Goal: Information Seeking & Learning: Learn about a topic

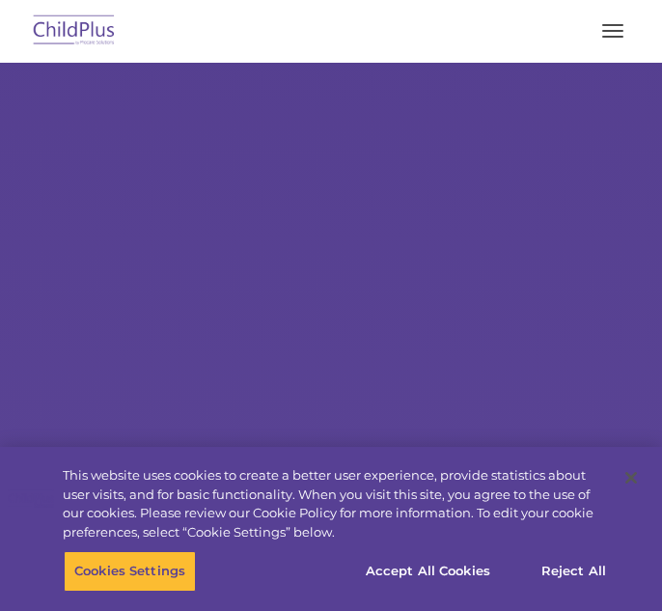
select select "MEDIUM"
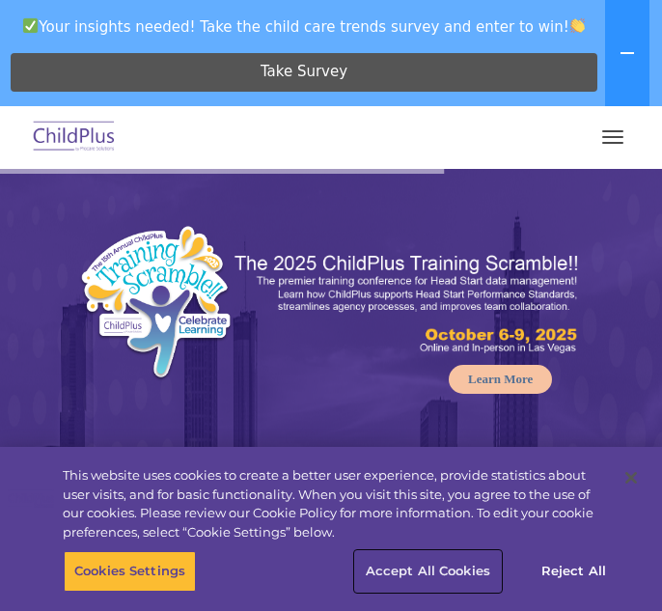
click at [414, 565] on button "Accept All Cookies" at bounding box center [428, 571] width 146 height 41
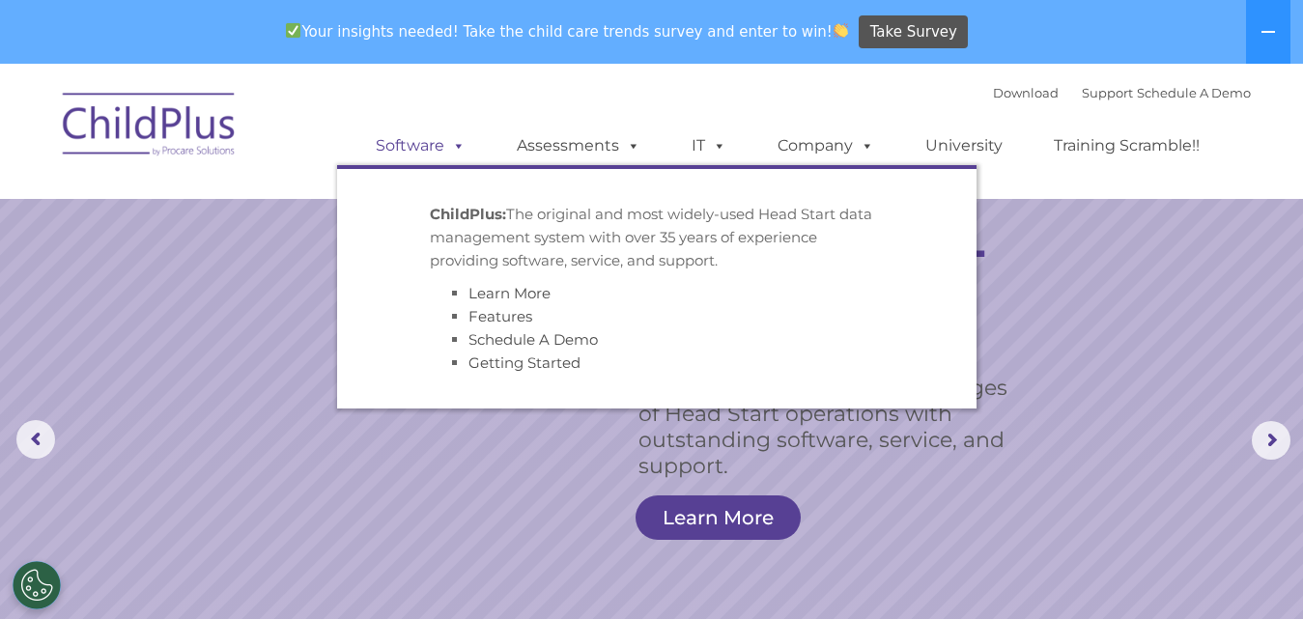
click at [446, 138] on span at bounding box center [454, 145] width 21 height 18
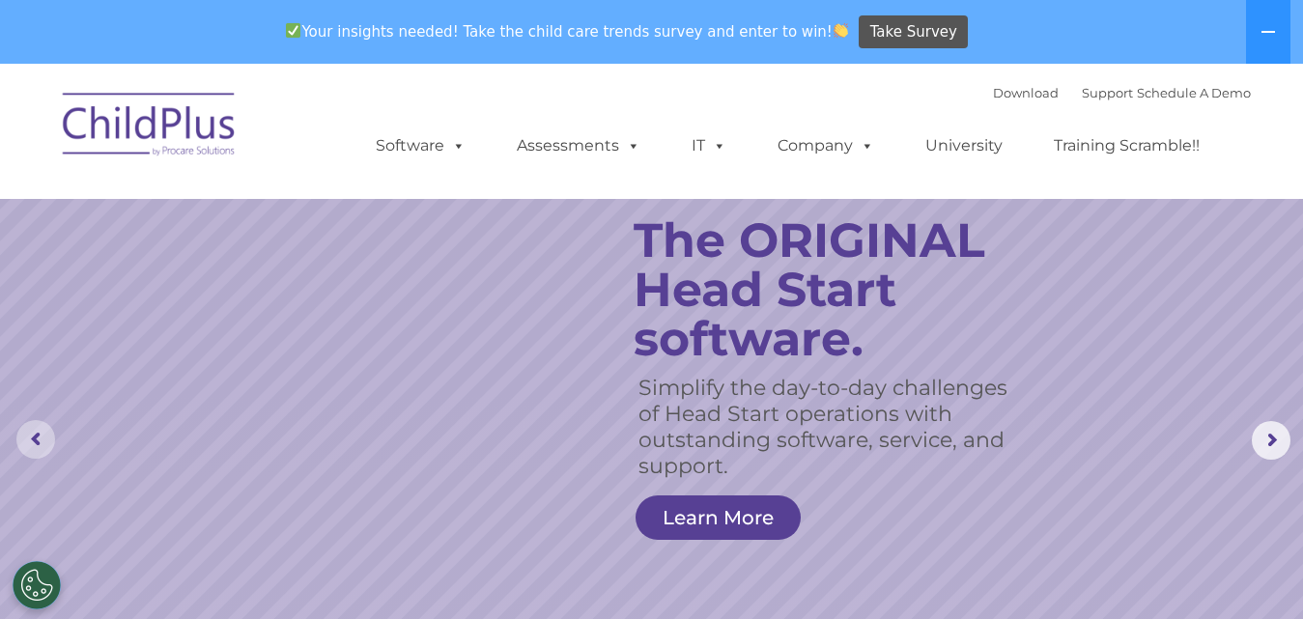
click at [31, 432] on rs-arrow at bounding box center [35, 439] width 39 height 39
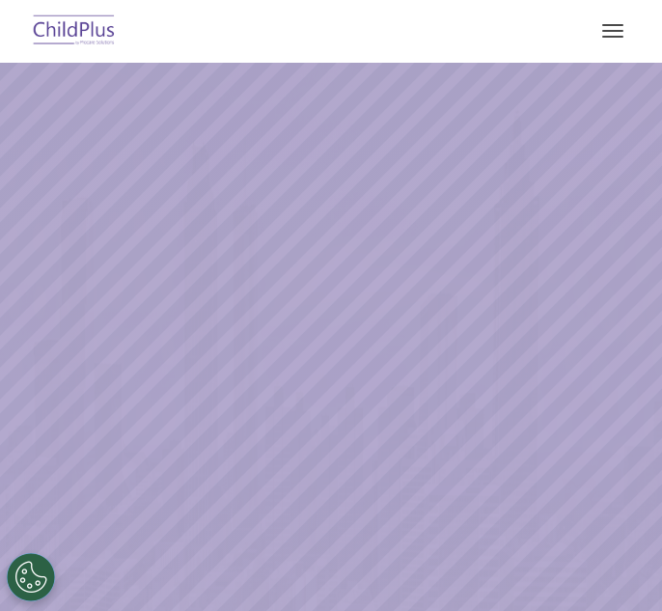
select select "MEDIUM"
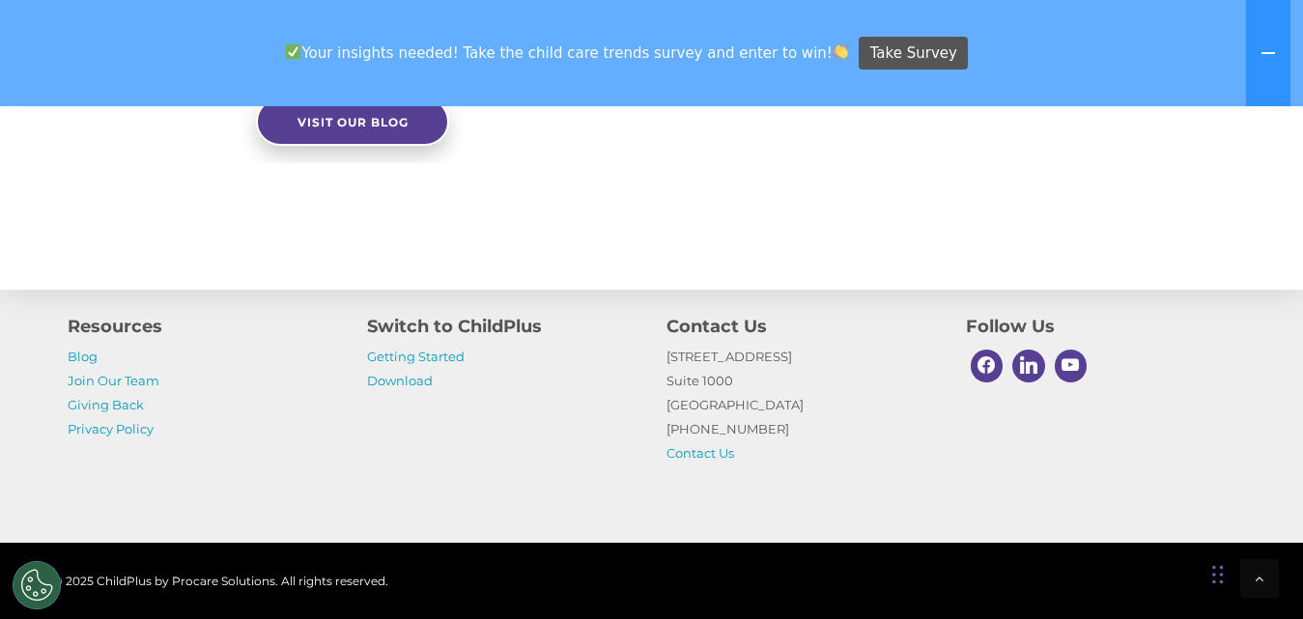
scroll to position [26, 0]
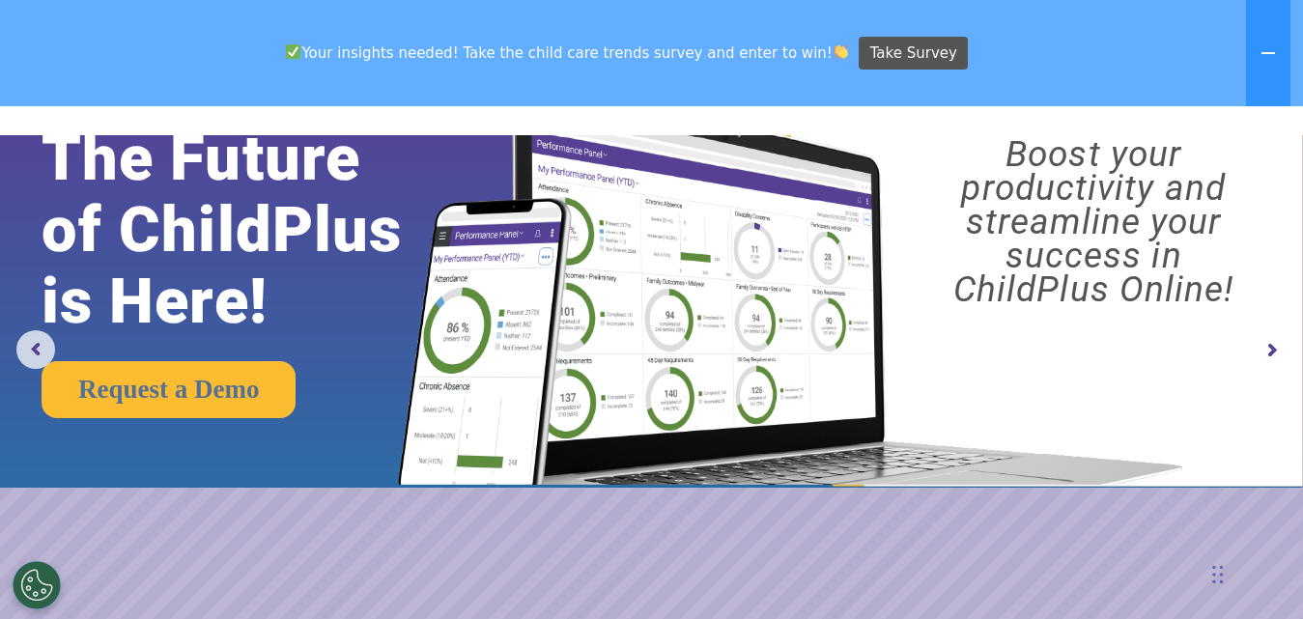
click at [661, 343] on rs-arrow at bounding box center [1270, 350] width 39 height 39
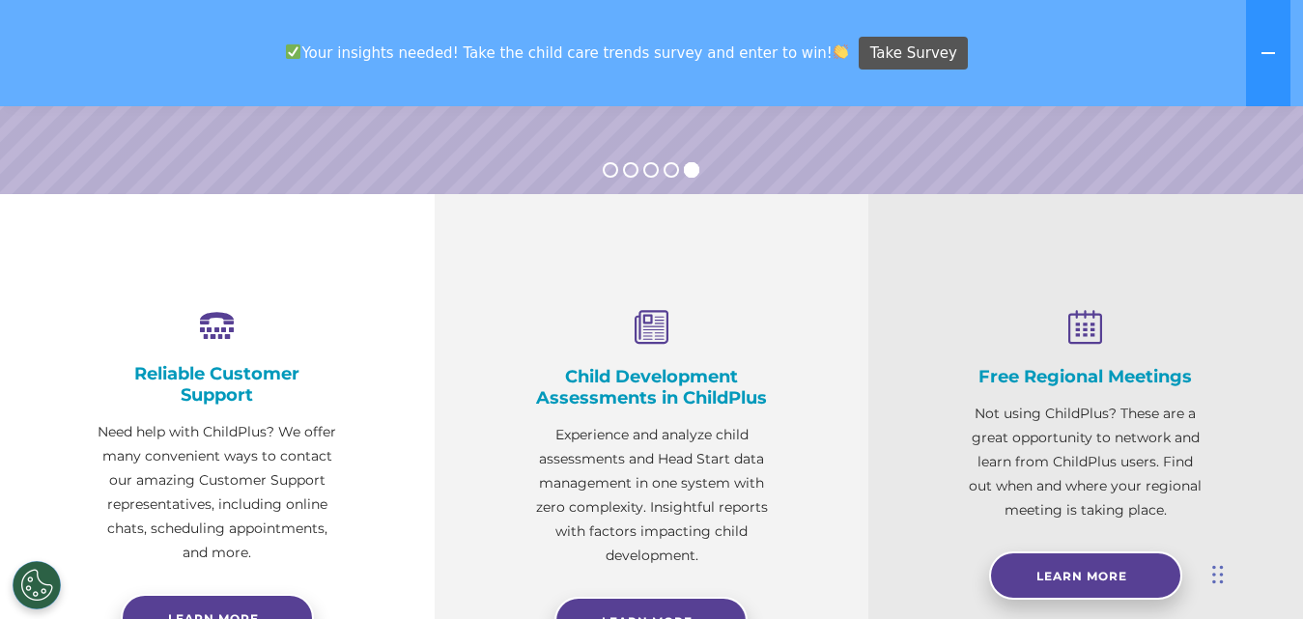
scroll to position [0, 0]
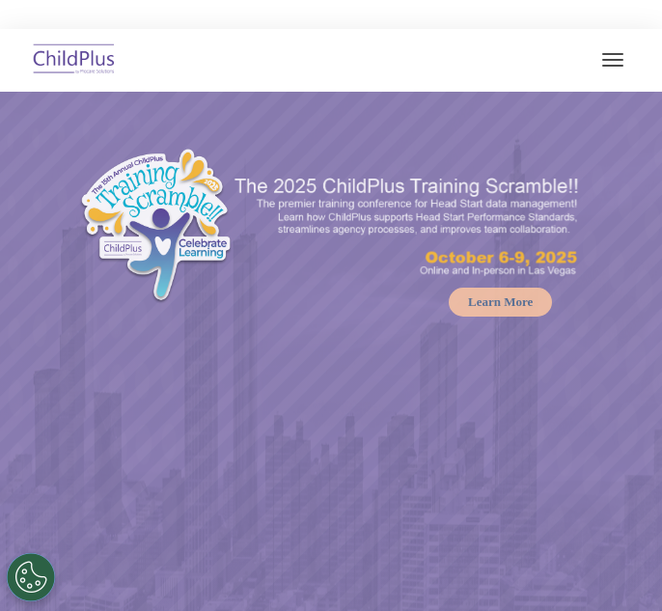
select select "MEDIUM"
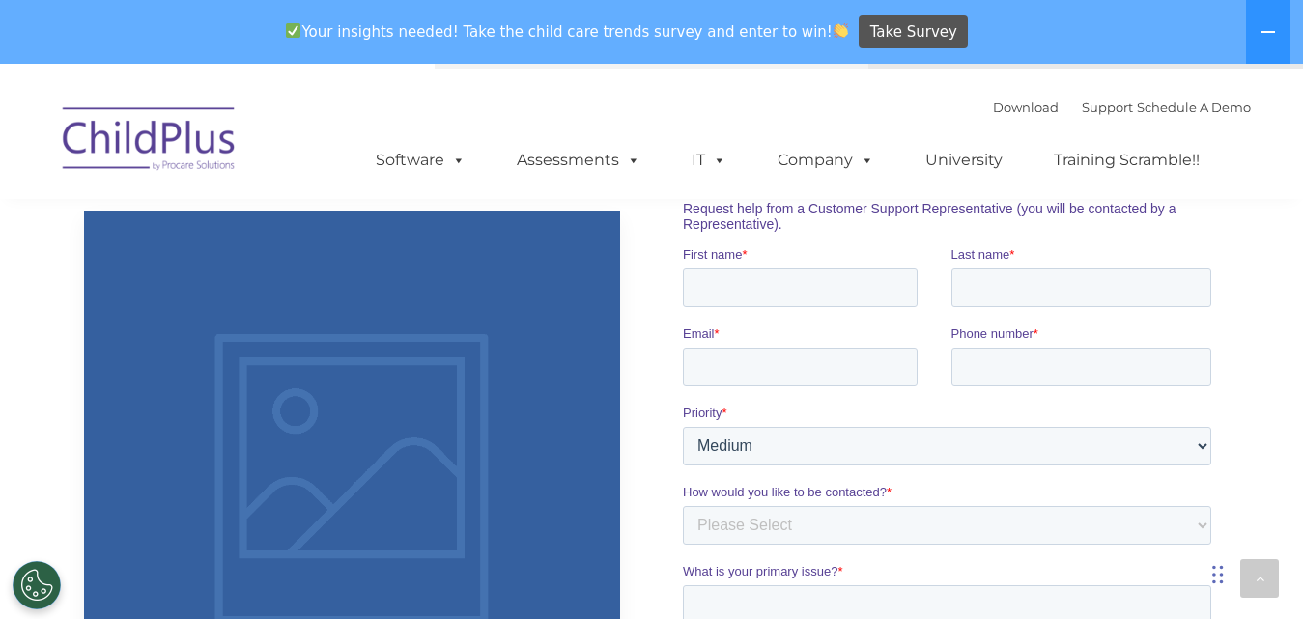
scroll to position [59, 0]
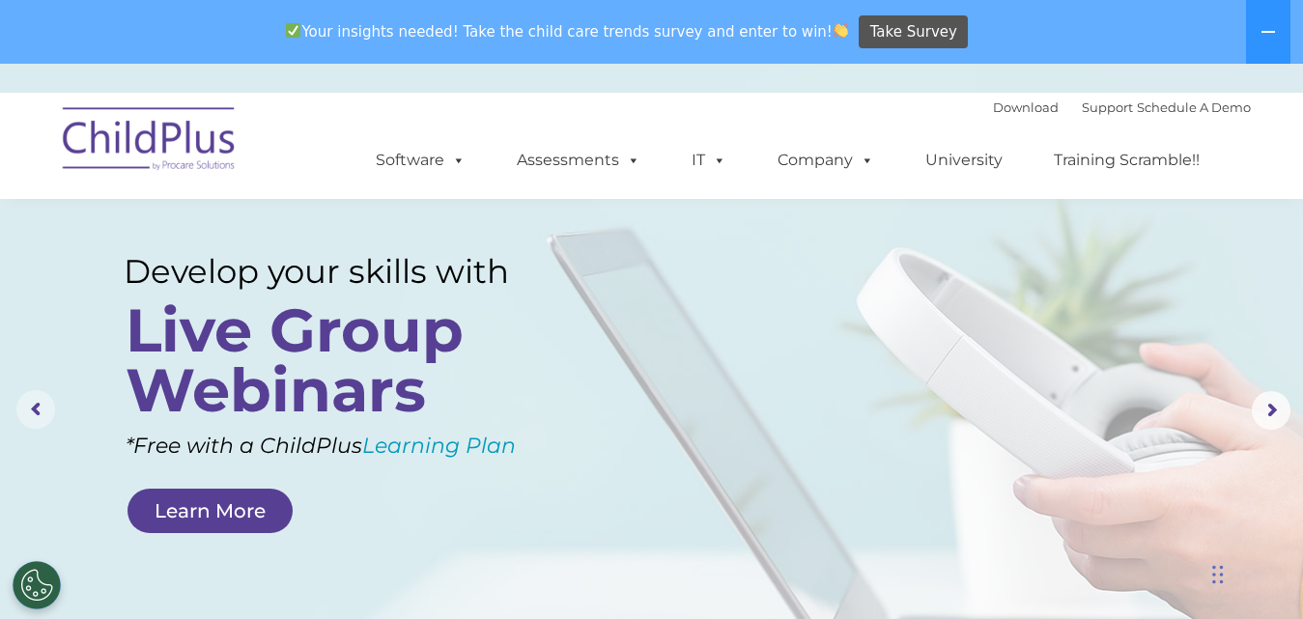
click at [43, 408] on rs-arrow at bounding box center [35, 409] width 39 height 39
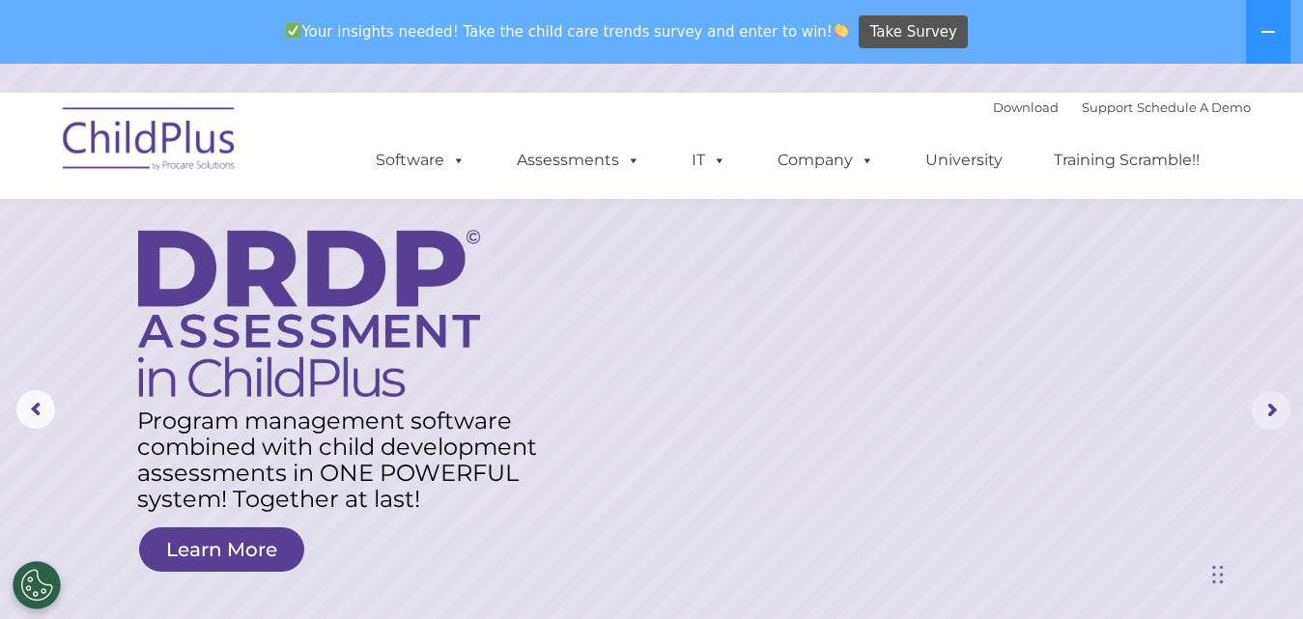
click at [661, 423] on rs-arrow at bounding box center [1270, 410] width 39 height 39
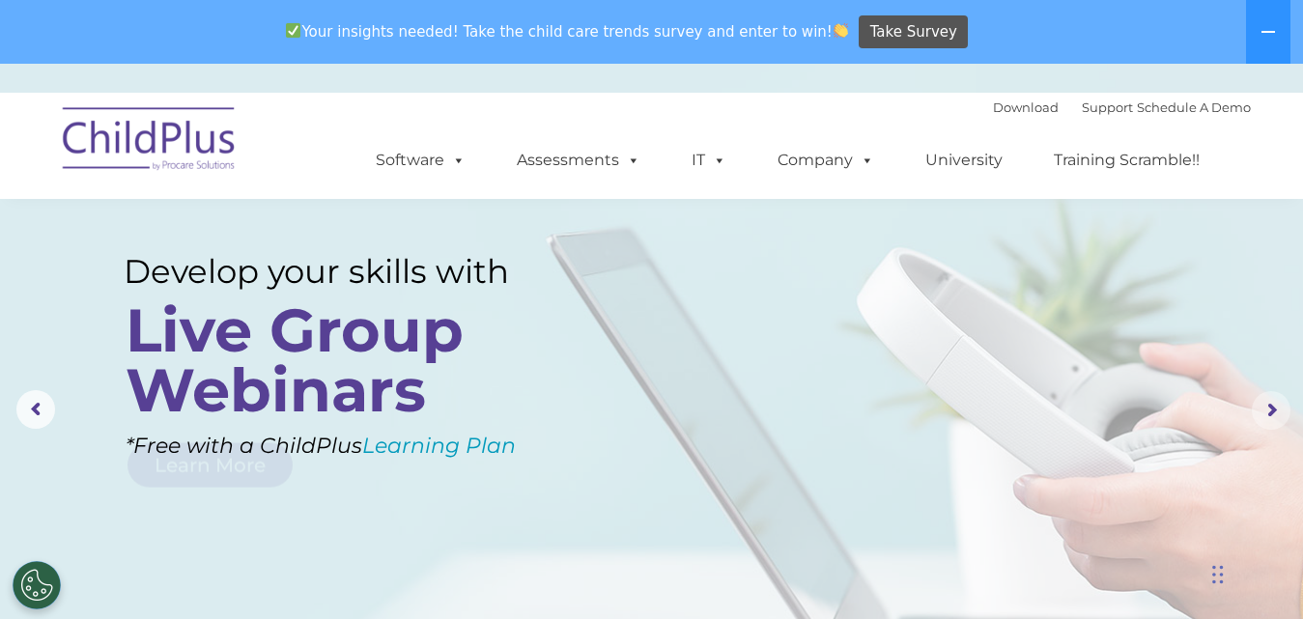
click at [661, 408] on rs-arrow at bounding box center [1270, 410] width 39 height 39
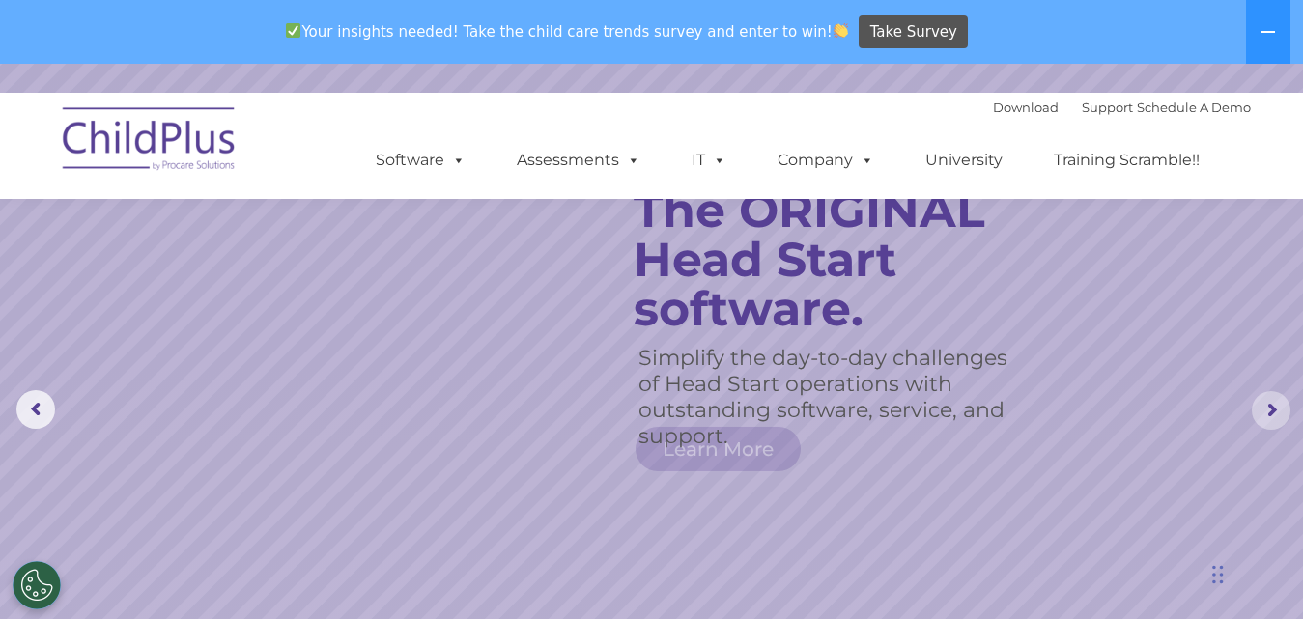
click at [661, 408] on rs-arrow at bounding box center [1270, 410] width 39 height 39
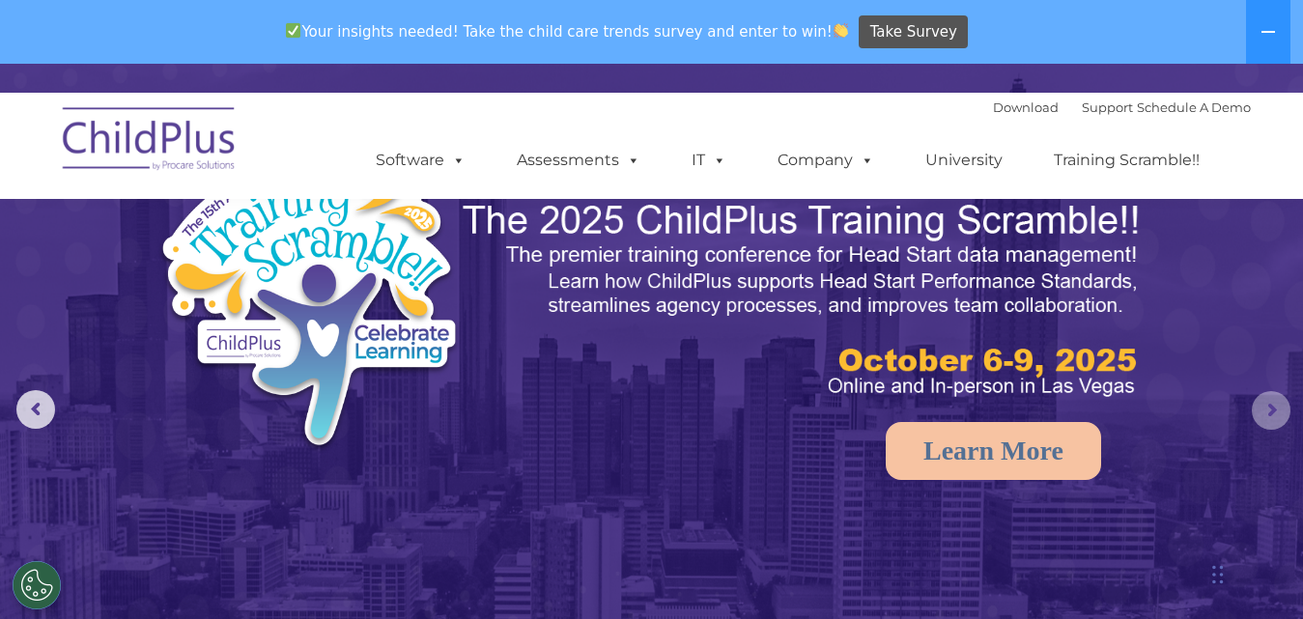
click at [661, 408] on rs-arrow at bounding box center [1270, 410] width 39 height 39
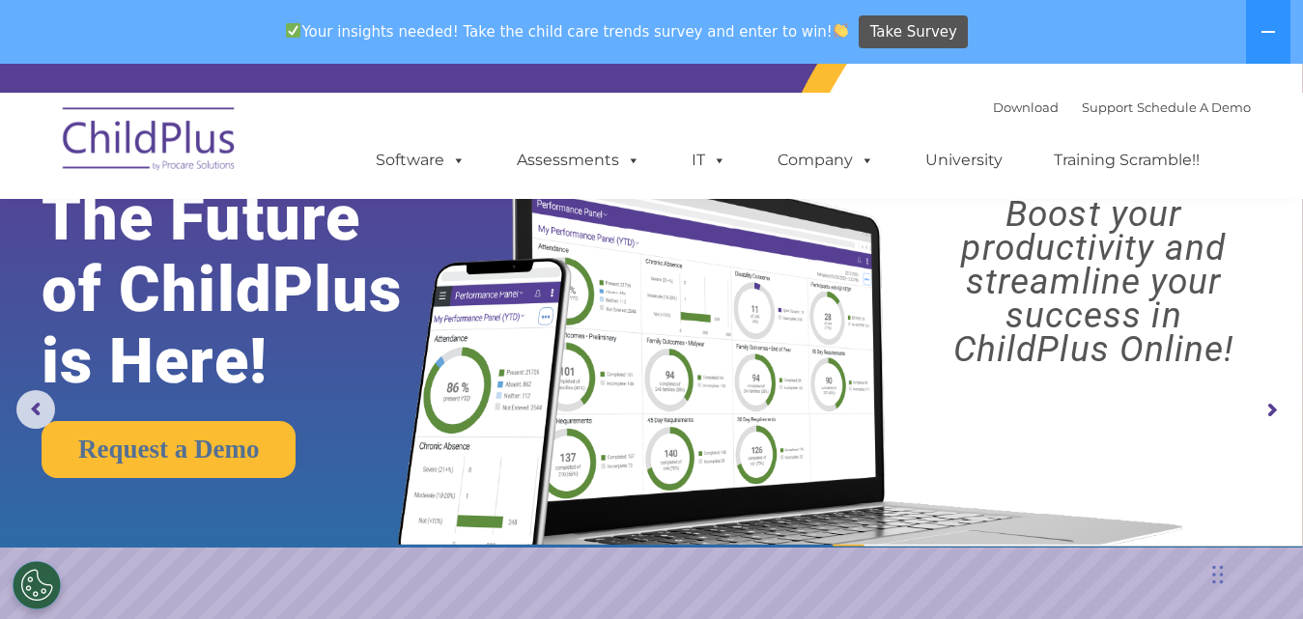
click at [661, 408] on rs-arrow at bounding box center [1270, 410] width 39 height 39
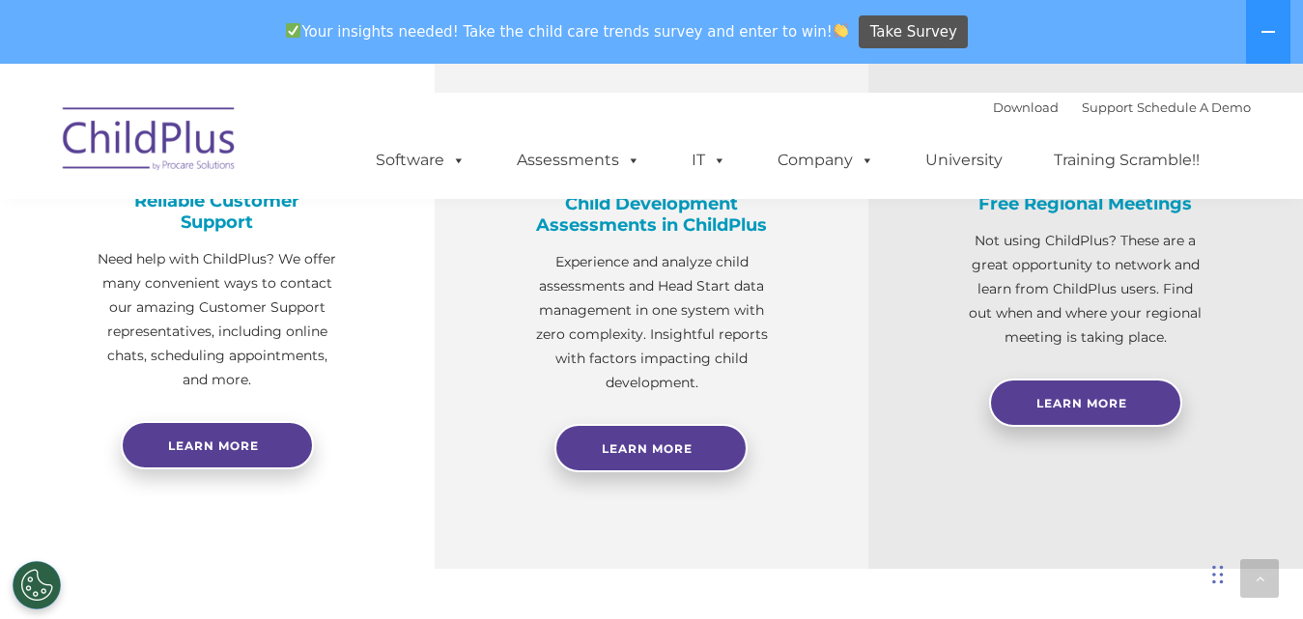
scroll to position [835, 0]
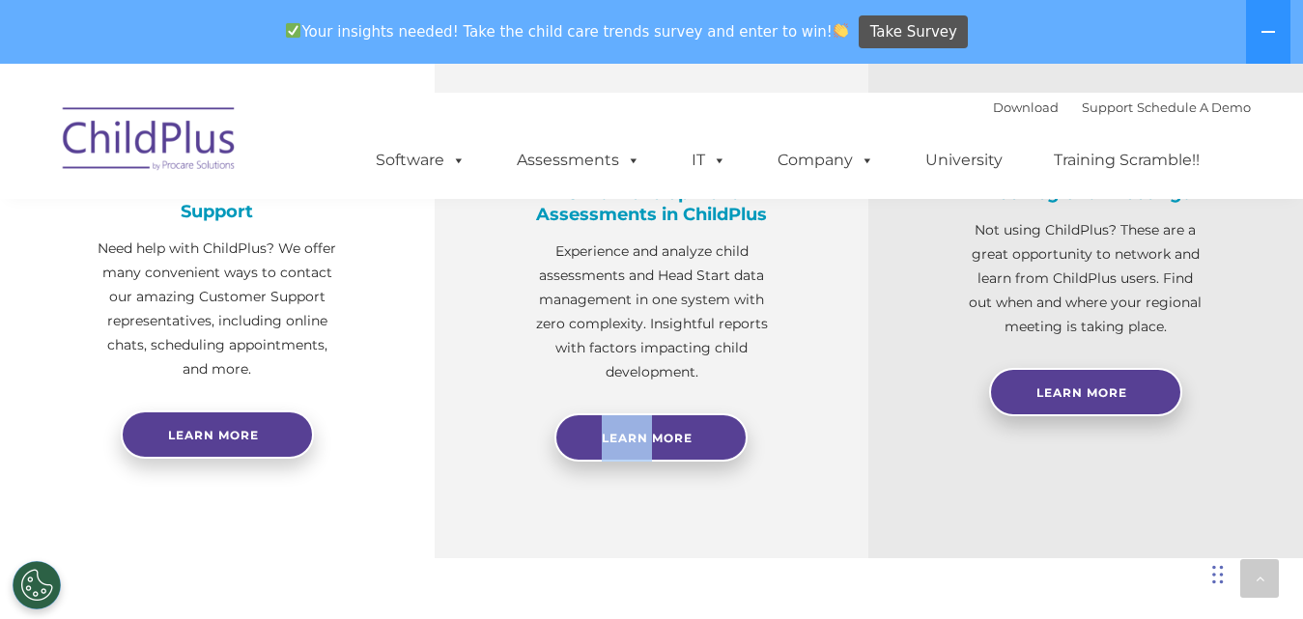
drag, startPoint x: 631, startPoint y: 411, endPoint x: 657, endPoint y: 465, distance: 59.6
click at [657, 465] on div "Child Development Assessments in ChildPlus Experience and analyze child assessm…" at bounding box center [651, 284] width 434 height 547
click at [645, 440] on span "Learn More" at bounding box center [647, 438] width 91 height 14
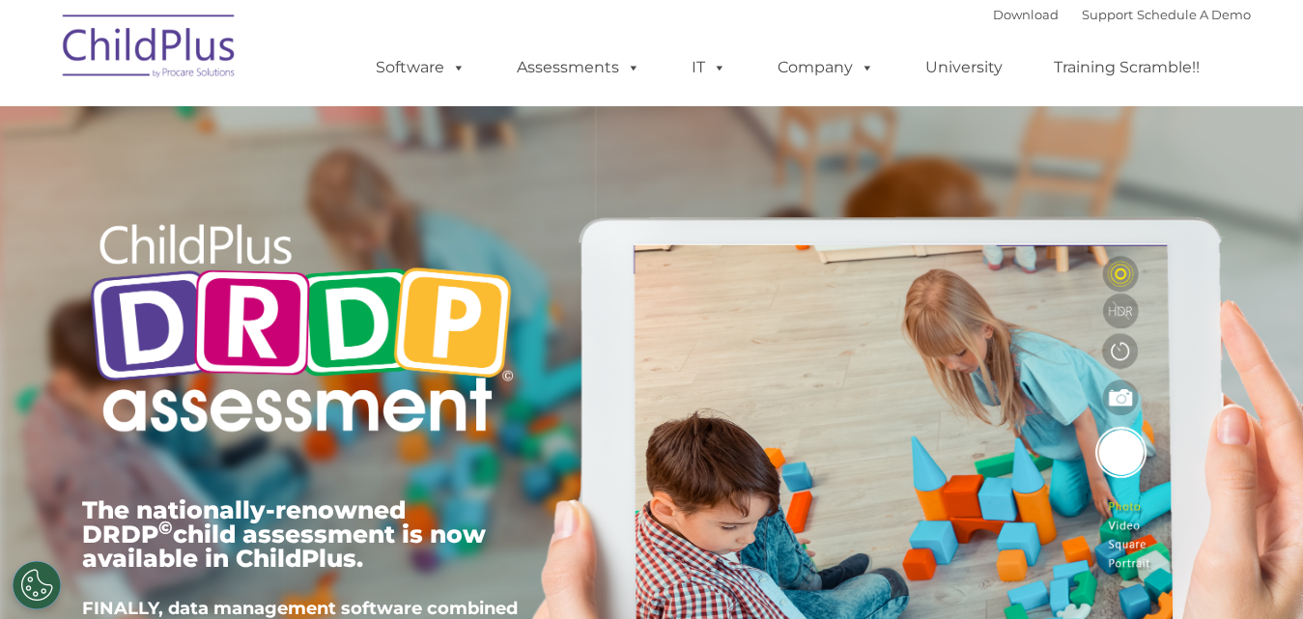
type input ""
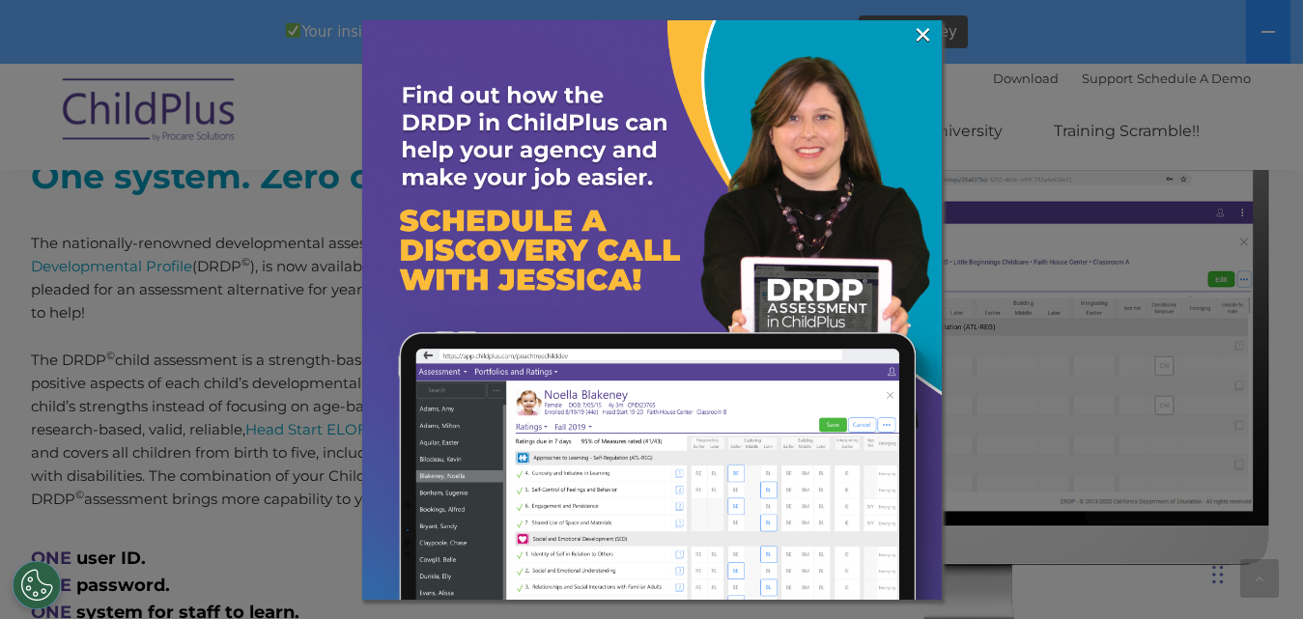
scroll to position [820, 0]
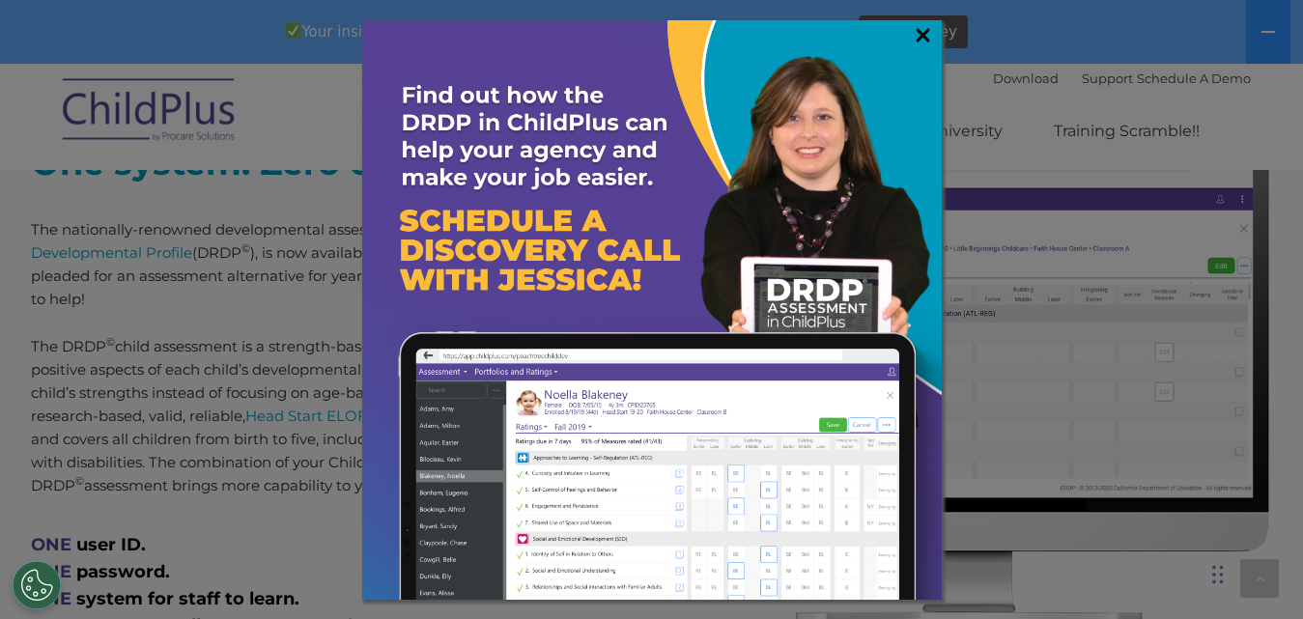
click at [922, 31] on link "×" at bounding box center [922, 34] width 22 height 19
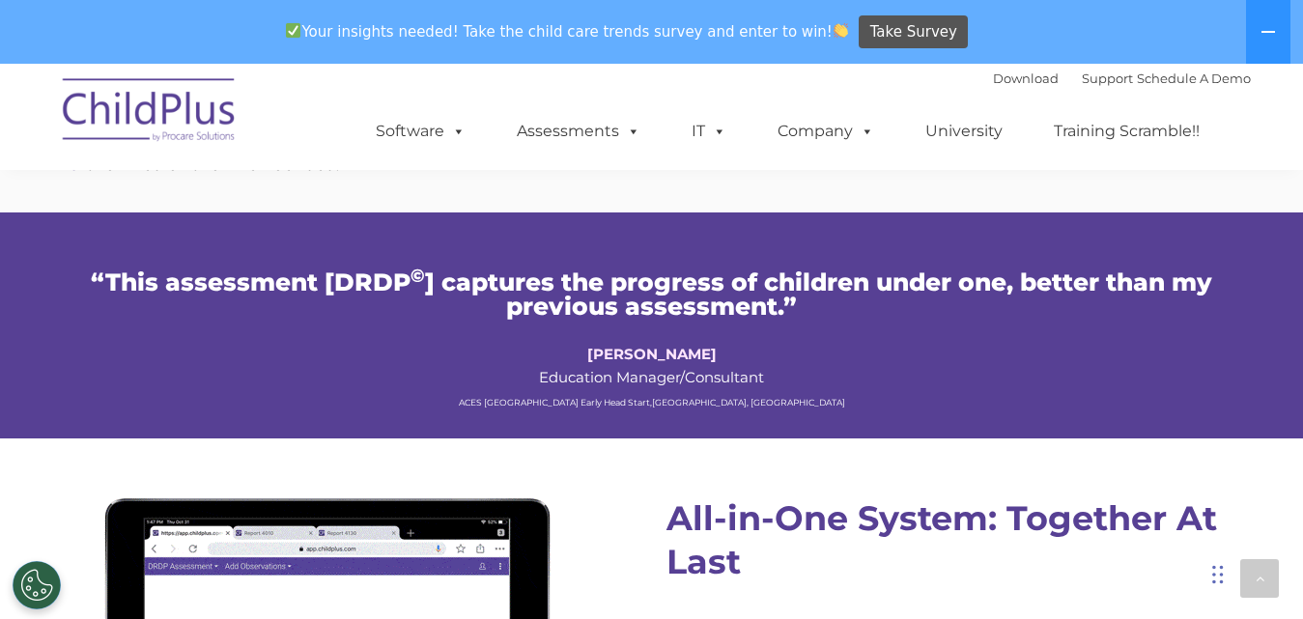
scroll to position [0, 0]
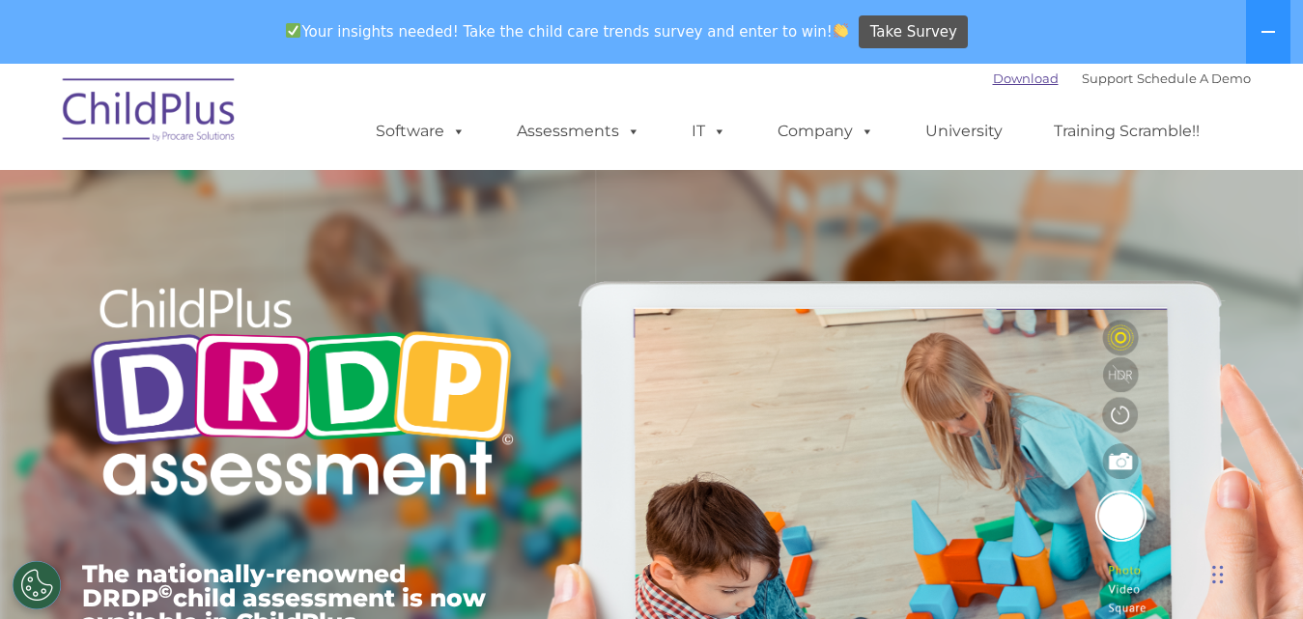
click at [1013, 83] on link "Download" at bounding box center [1026, 77] width 66 height 15
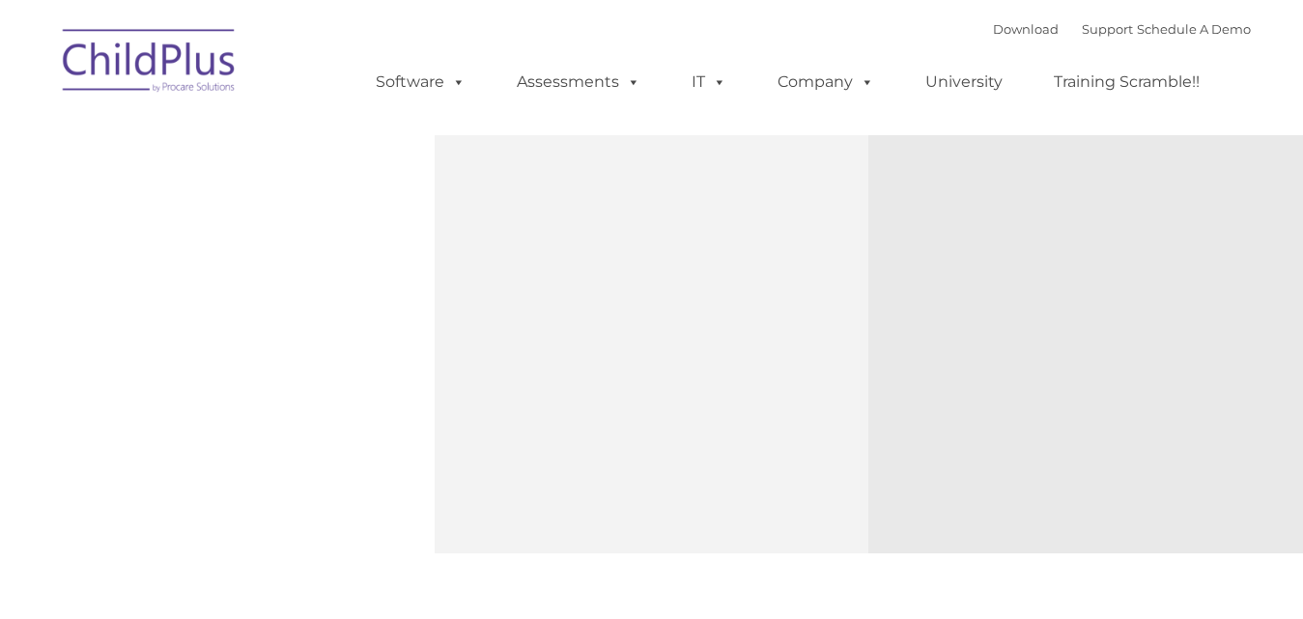
type input ""
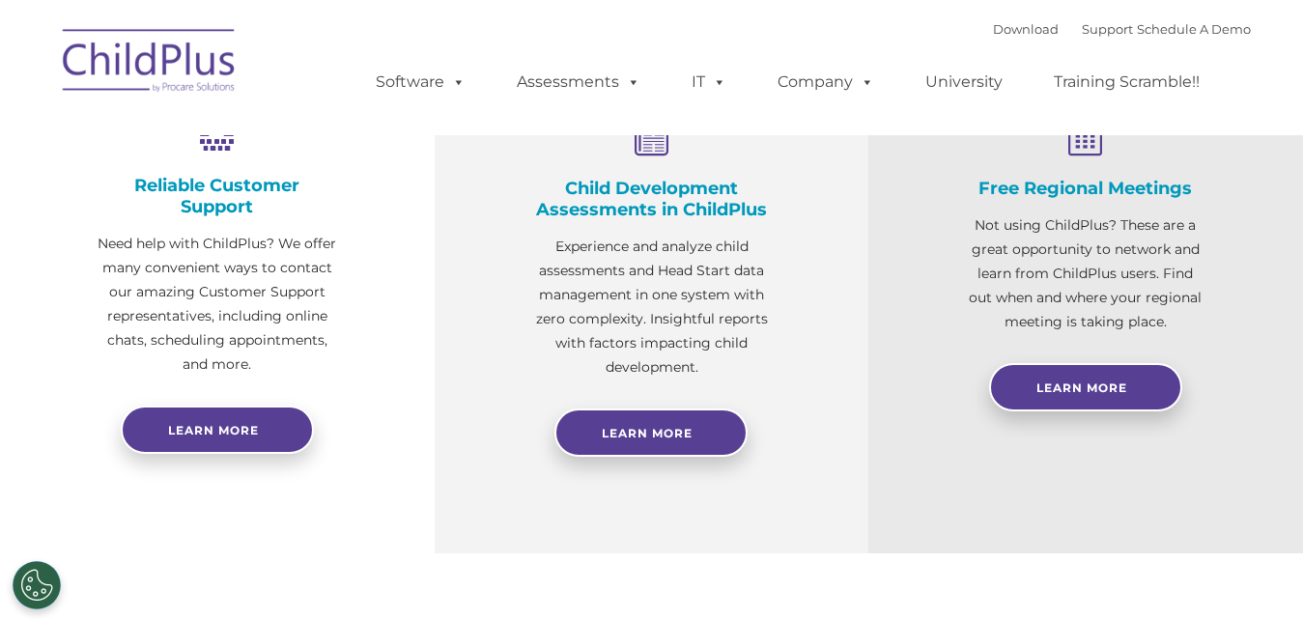
scroll to position [747, 0]
select select "MEDIUM"
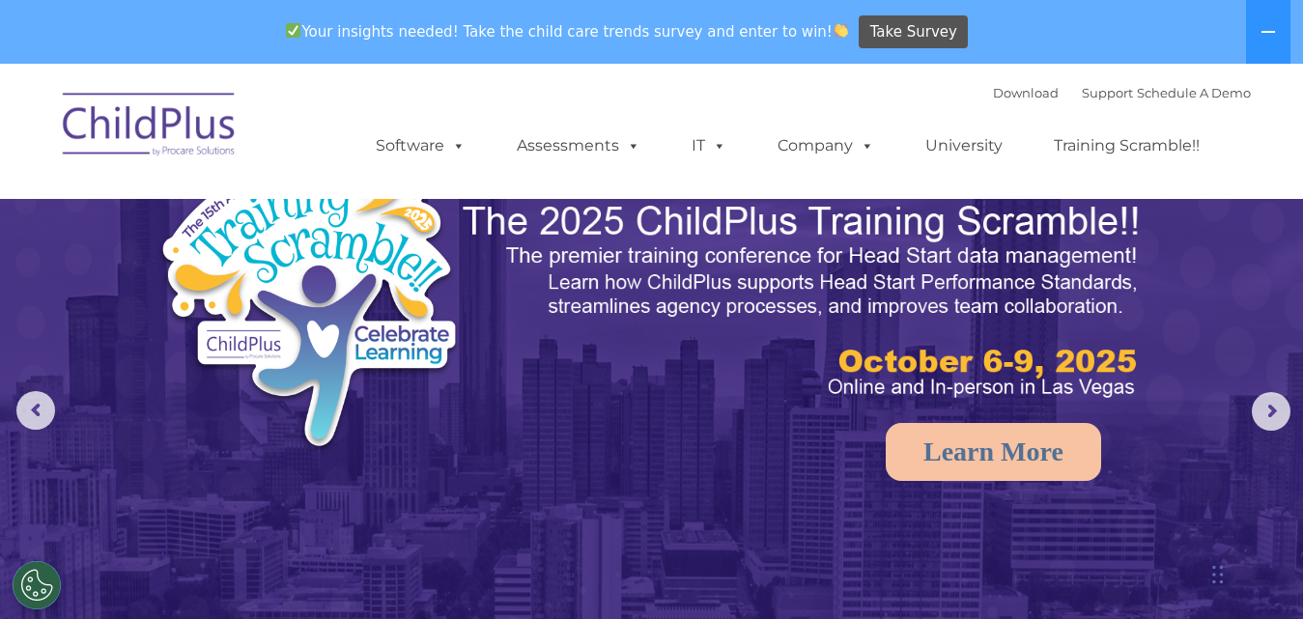
scroll to position [0, 0]
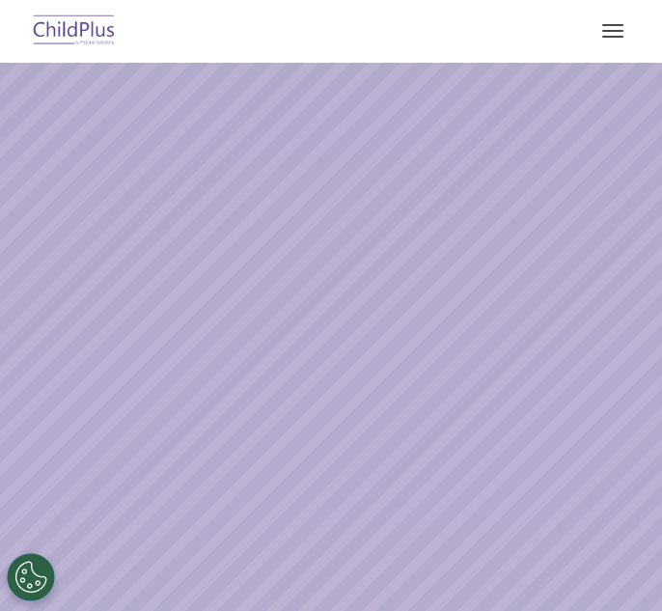
select select "MEDIUM"
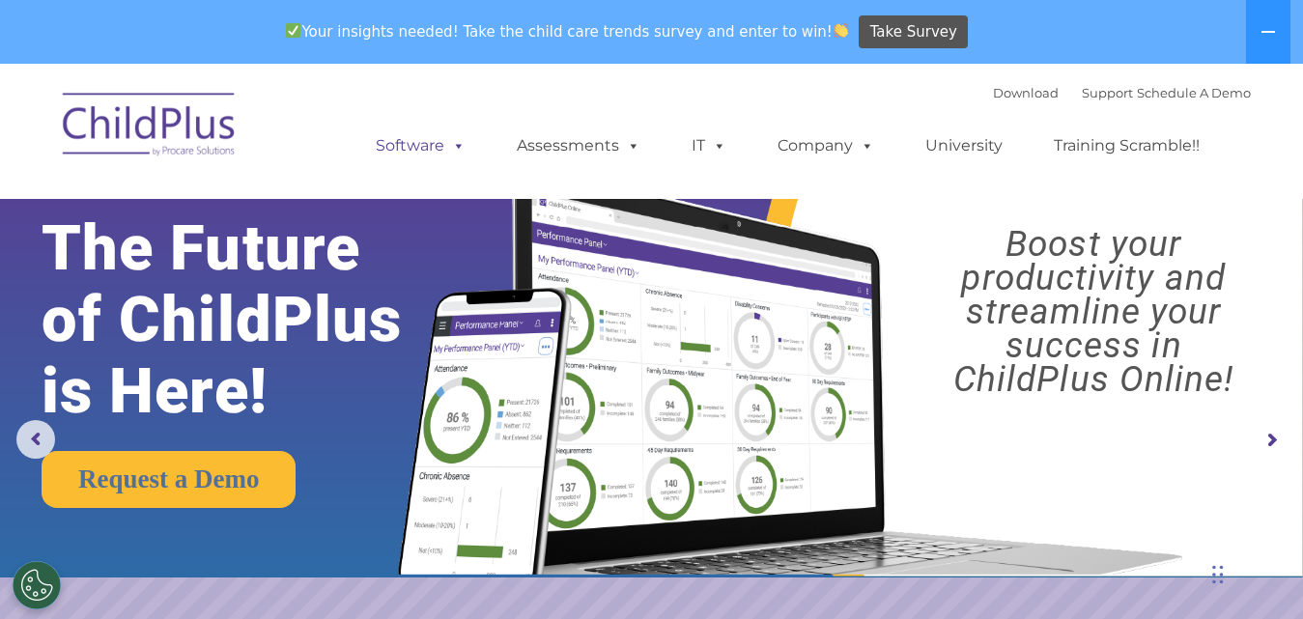
click at [452, 154] on span at bounding box center [454, 145] width 21 height 18
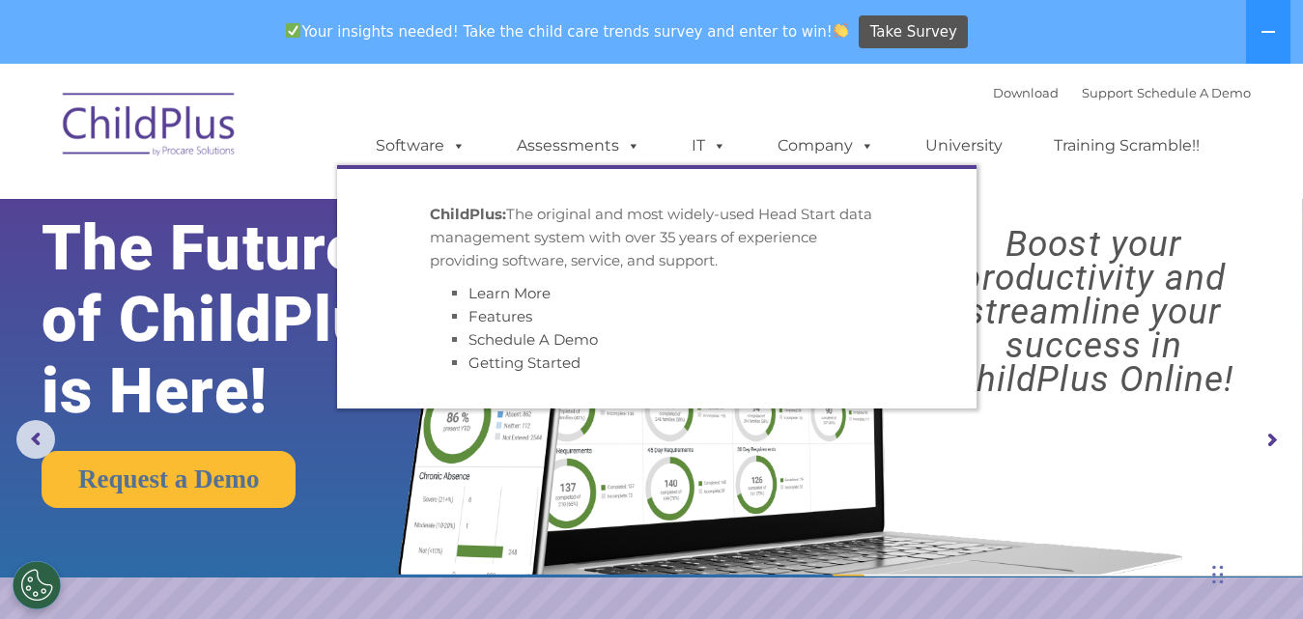
click at [661, 477] on img at bounding box center [786, 353] width 817 height 442
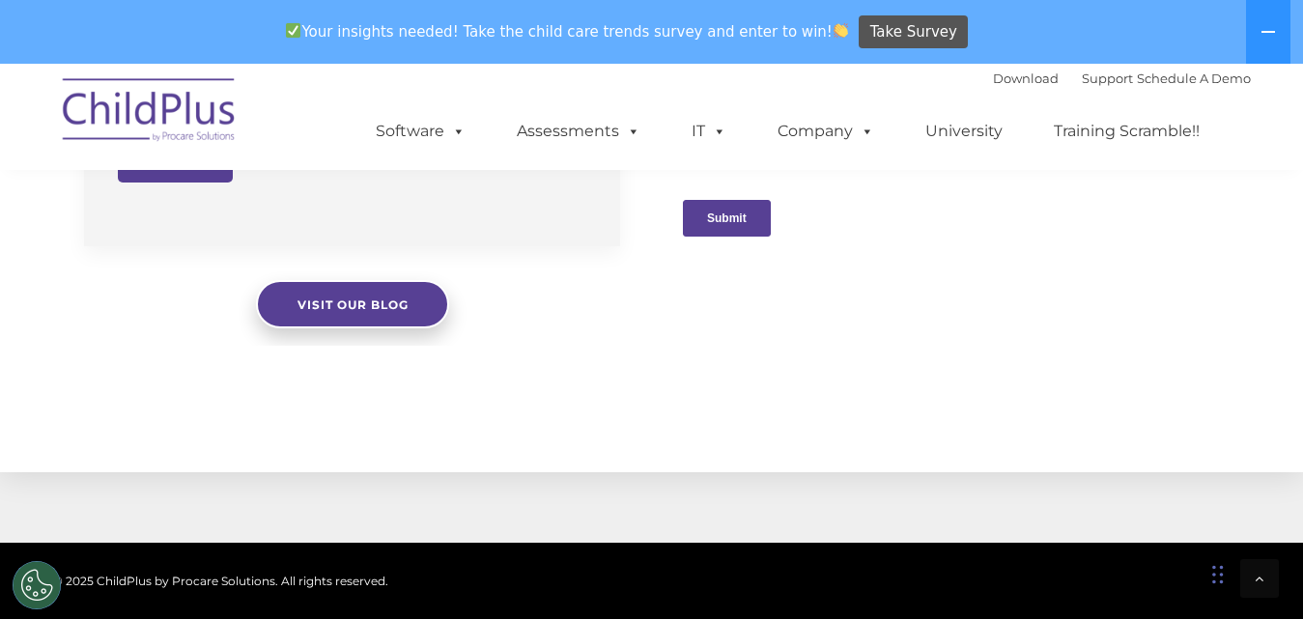
scroll to position [1778, 0]
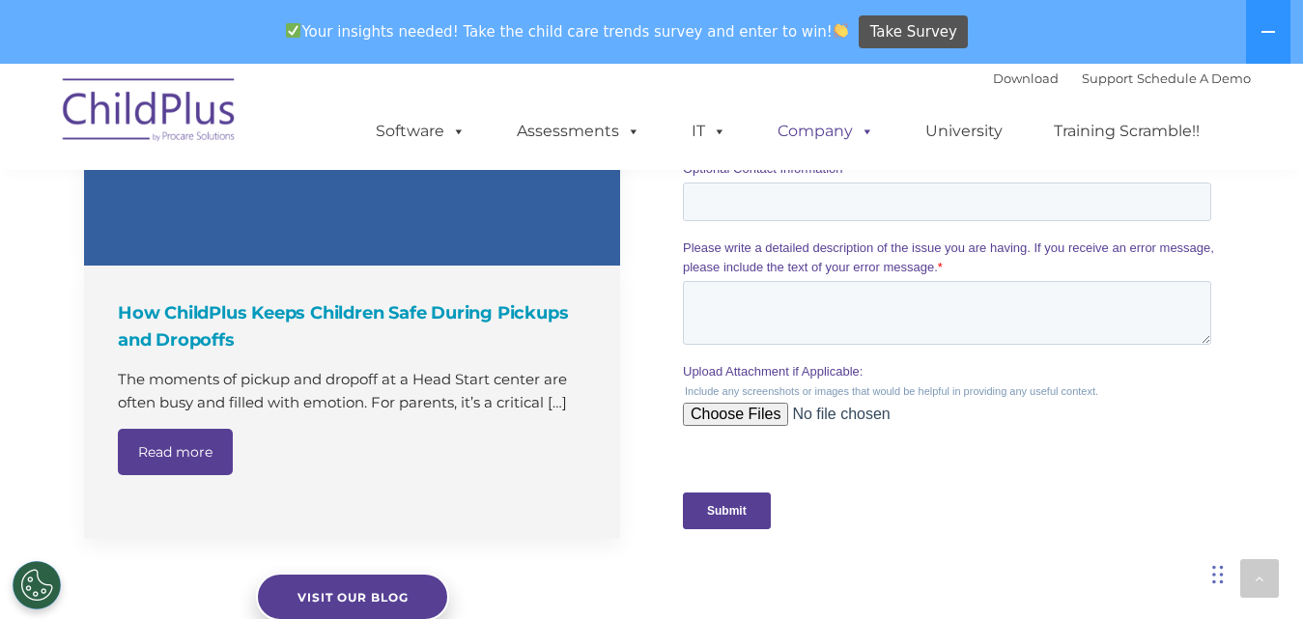
click at [661, 131] on span at bounding box center [863, 131] width 21 height 18
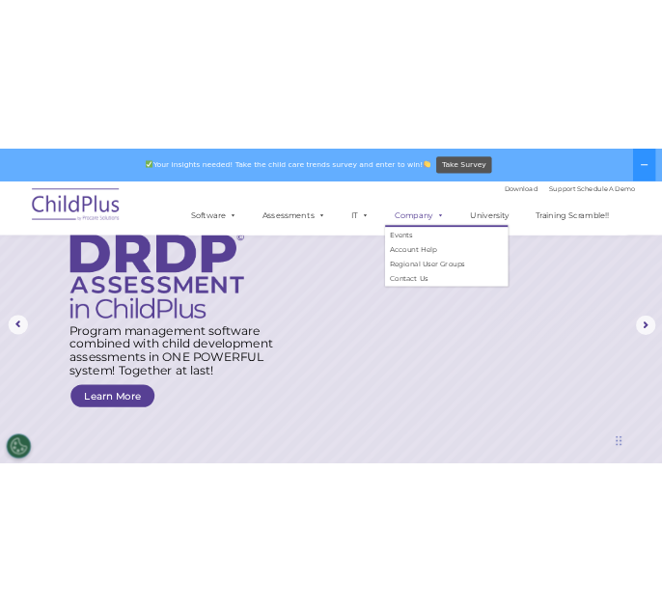
scroll to position [0, 0]
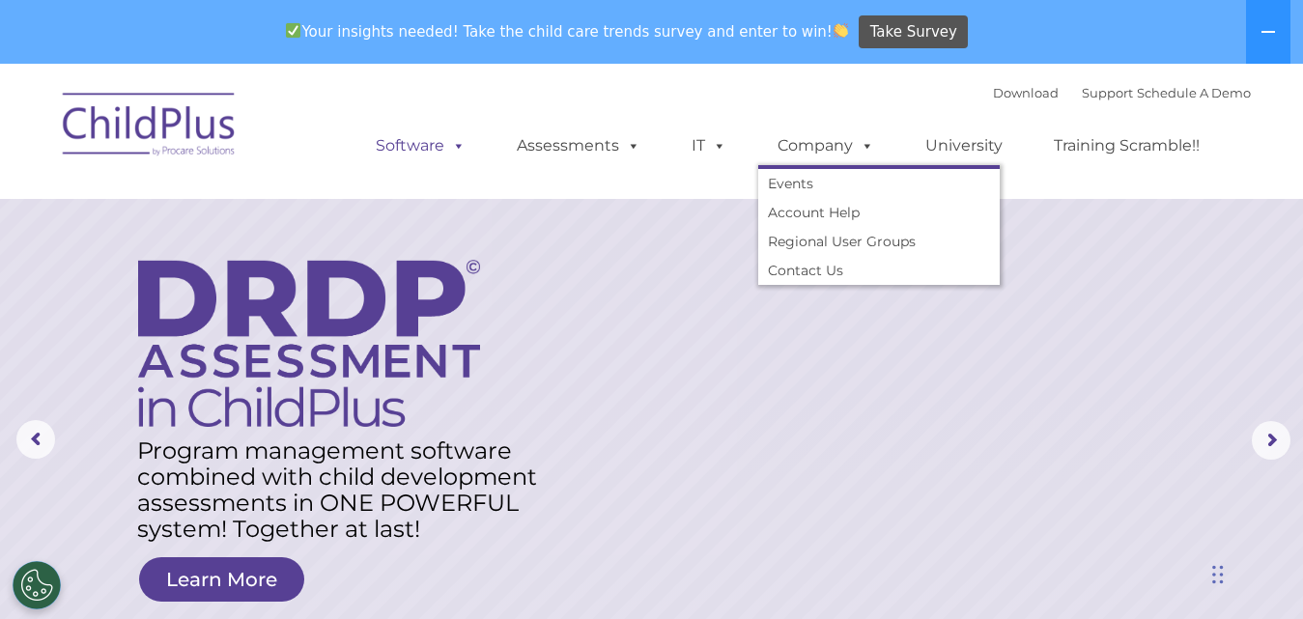
click at [455, 142] on span at bounding box center [454, 145] width 21 height 18
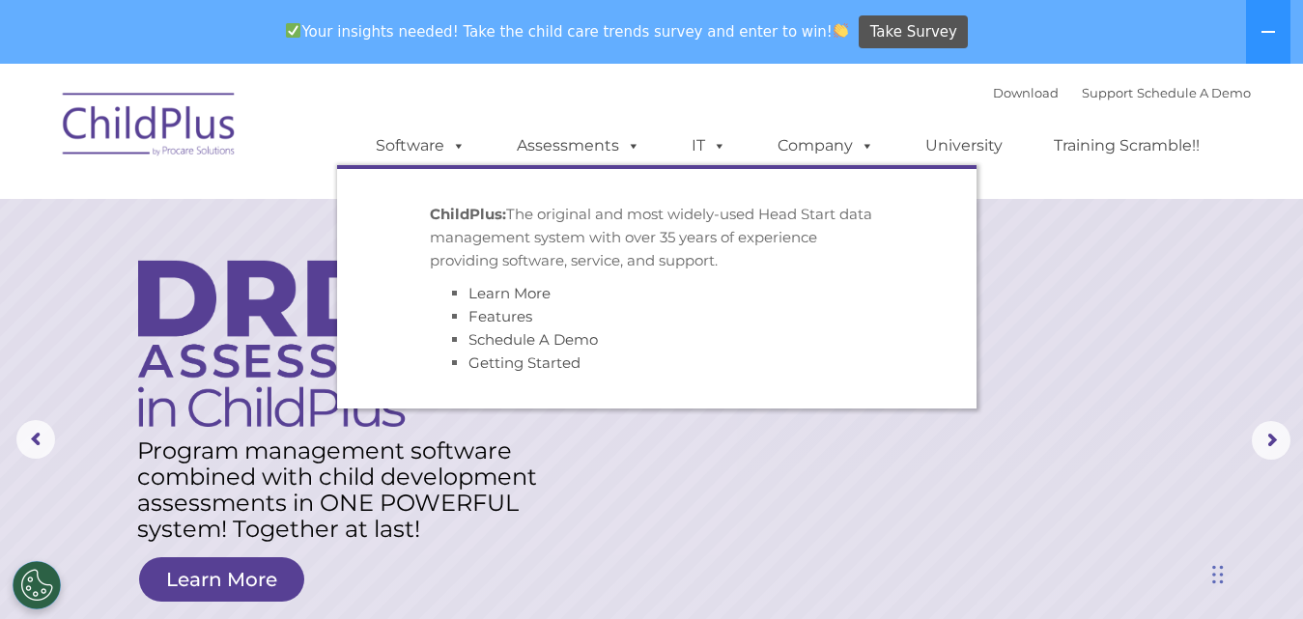
click at [469, 218] on strong "ChildPlus:" at bounding box center [468, 214] width 76 height 18
click at [546, 313] on li "Features" at bounding box center [675, 316] width 415 height 23
click at [613, 149] on link "Assessments" at bounding box center [578, 145] width 162 height 39
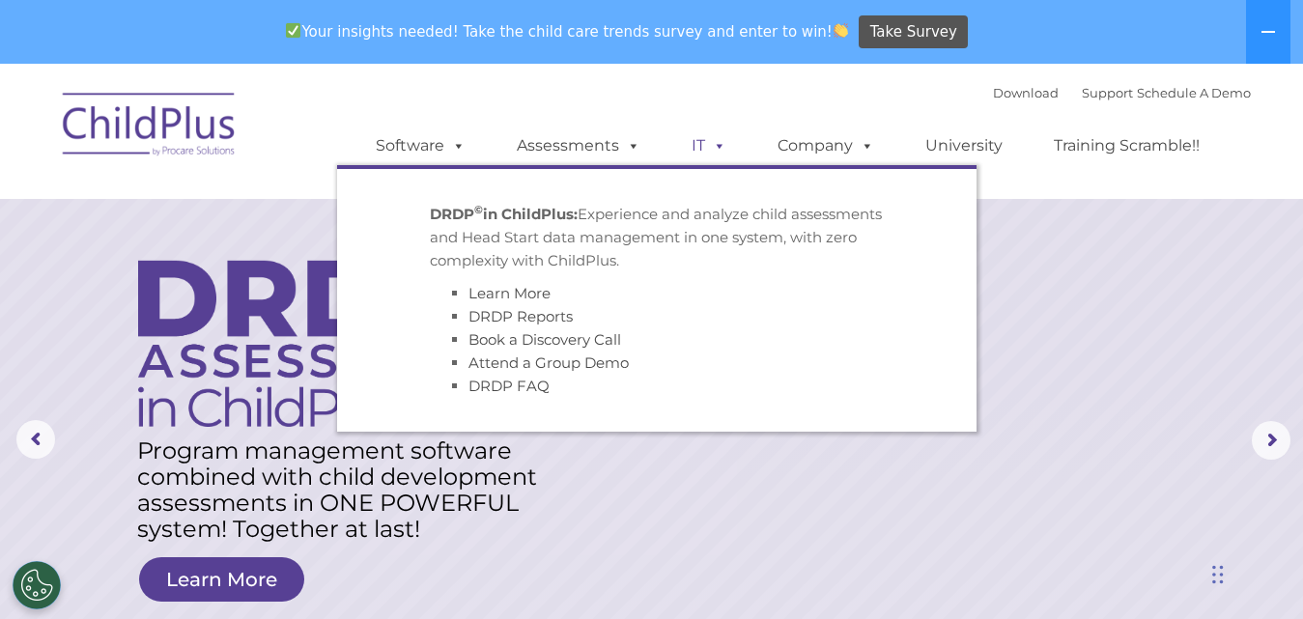
click at [661, 141] on span at bounding box center [715, 145] width 21 height 18
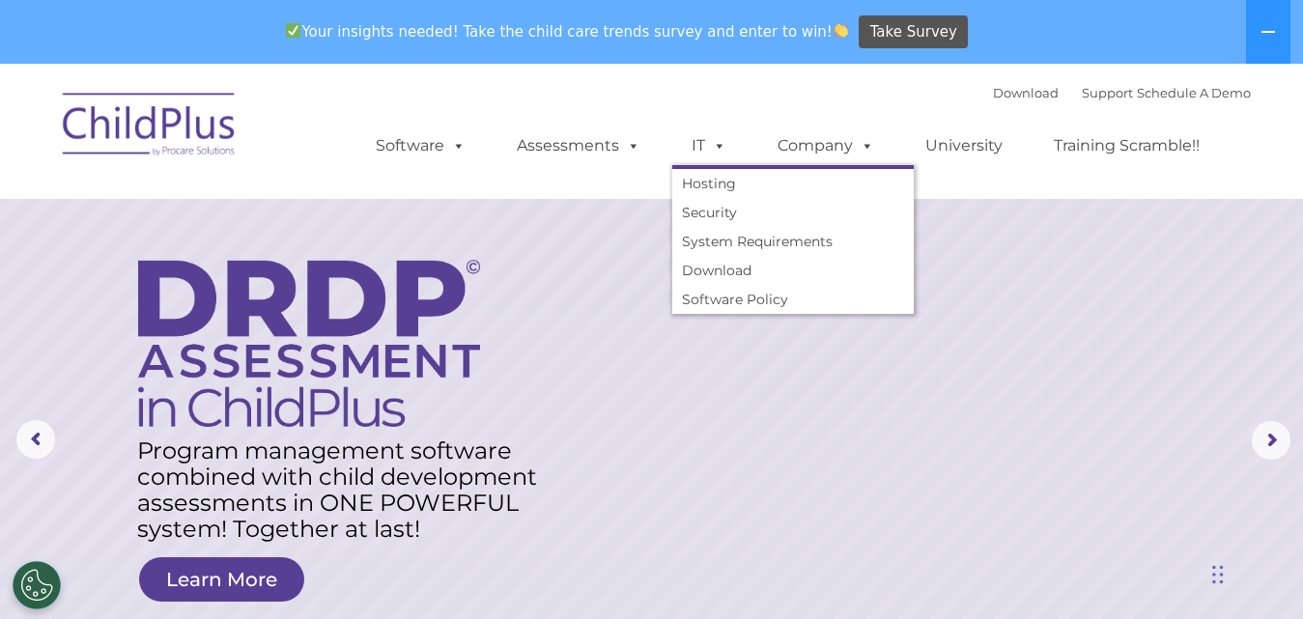
click at [661, 115] on ul "Software ChildPlus: The original and most widely-used Head Start data managemen…" at bounding box center [793, 145] width 913 height 77
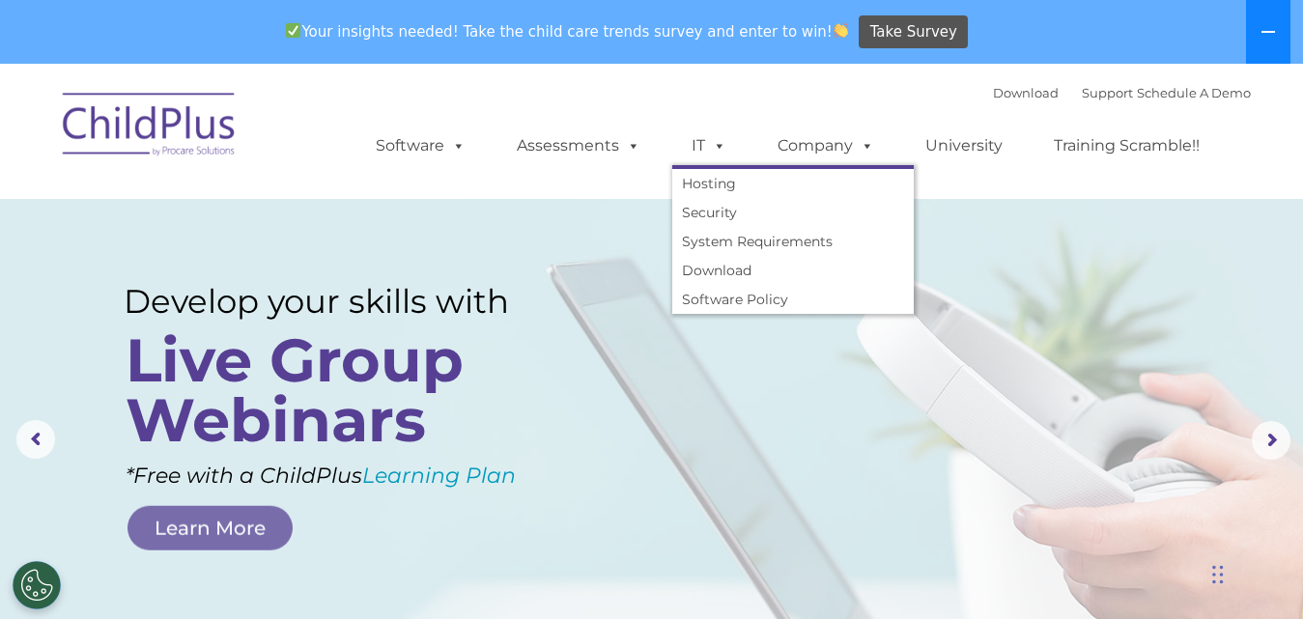
click at [661, 31] on icon at bounding box center [1268, 32] width 14 height 2
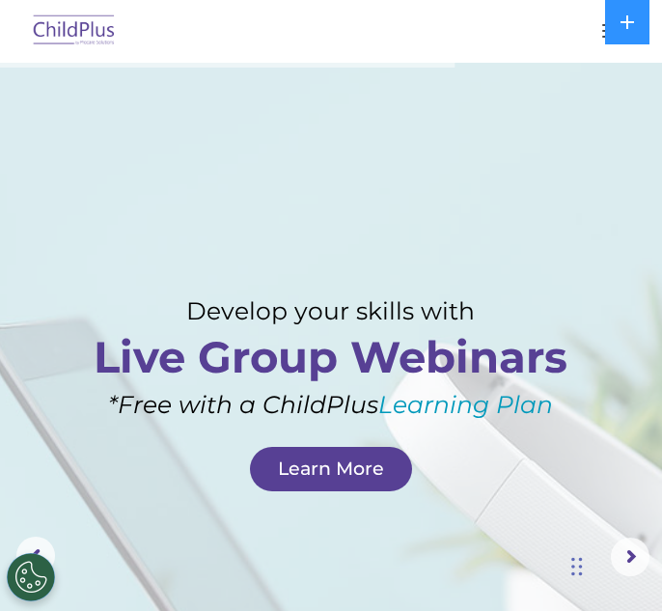
click at [597, 30] on button "button" at bounding box center [613, 30] width 41 height 31
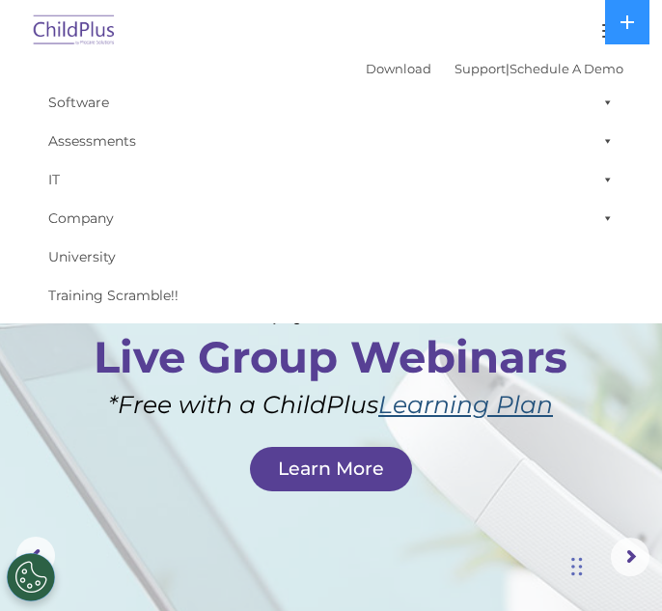
click at [397, 418] on link "Learning Plan" at bounding box center [465, 404] width 175 height 29
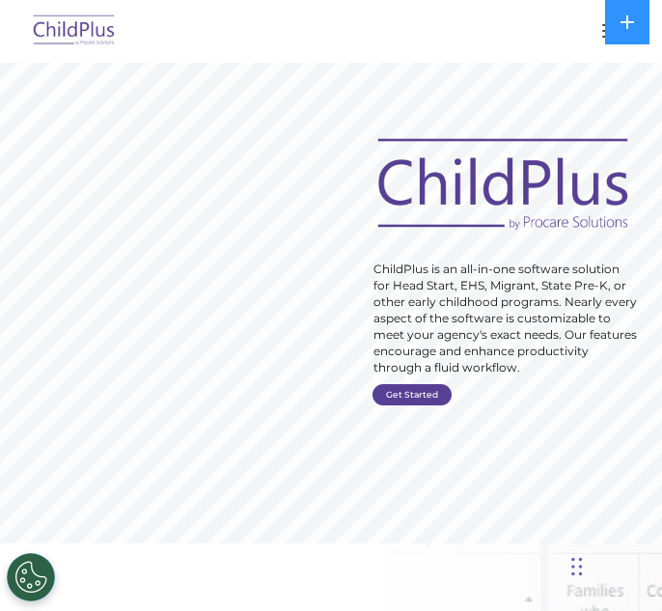
click at [409, 395] on link "Get Started" at bounding box center [412, 394] width 79 height 21
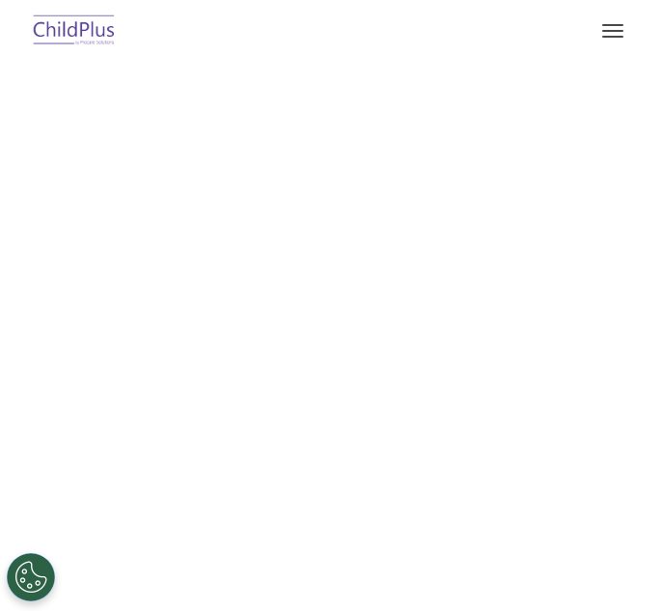
select select "MEDIUM"
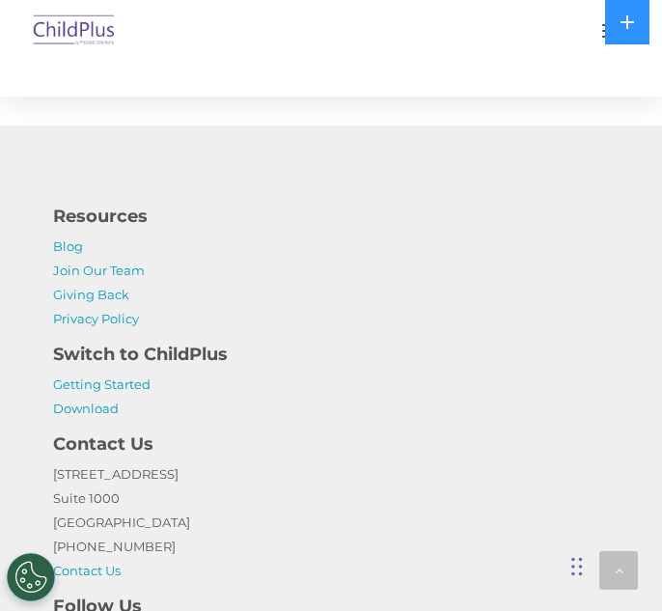
scroll to position [1283, 0]
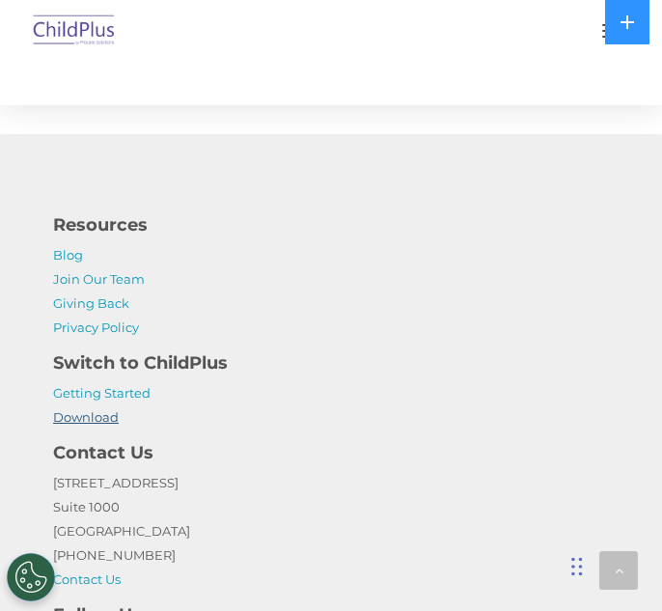
click at [98, 418] on link "Download" at bounding box center [86, 416] width 66 height 15
